Goal: Navigation & Orientation: Find specific page/section

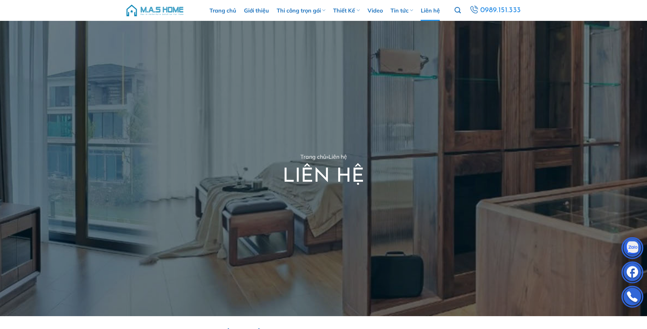
click at [159, 12] on img at bounding box center [154, 10] width 59 height 21
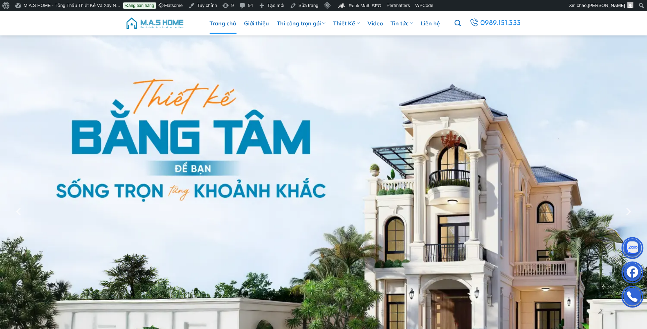
scroll to position [243, 0]
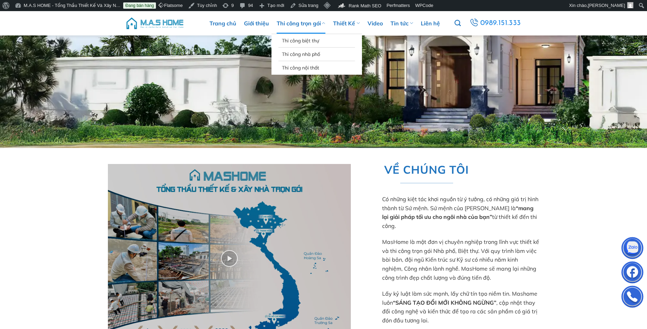
click at [291, 27] on link "Thi công trọn gói" at bounding box center [300, 23] width 49 height 21
